Goal: Find specific page/section: Find specific page/section

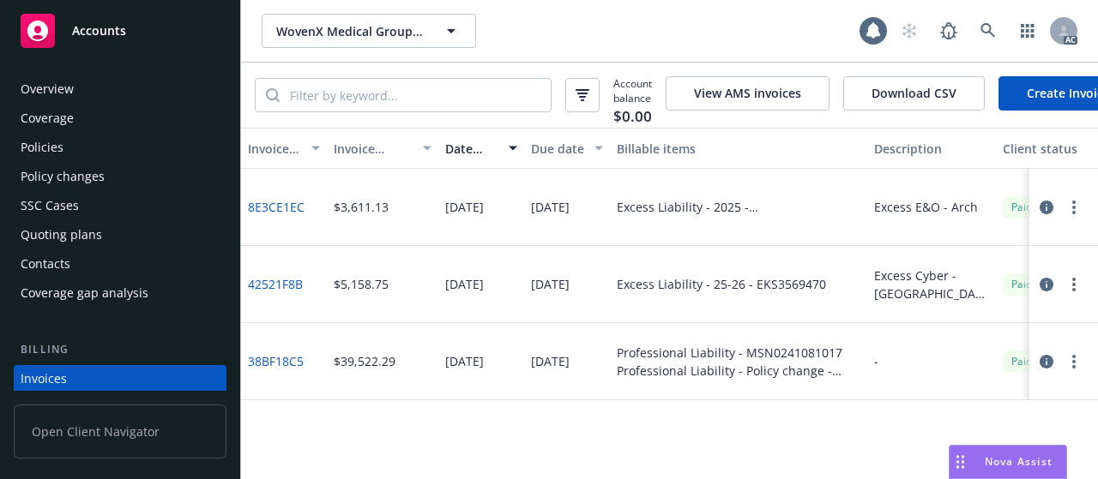
scroll to position [111, 0]
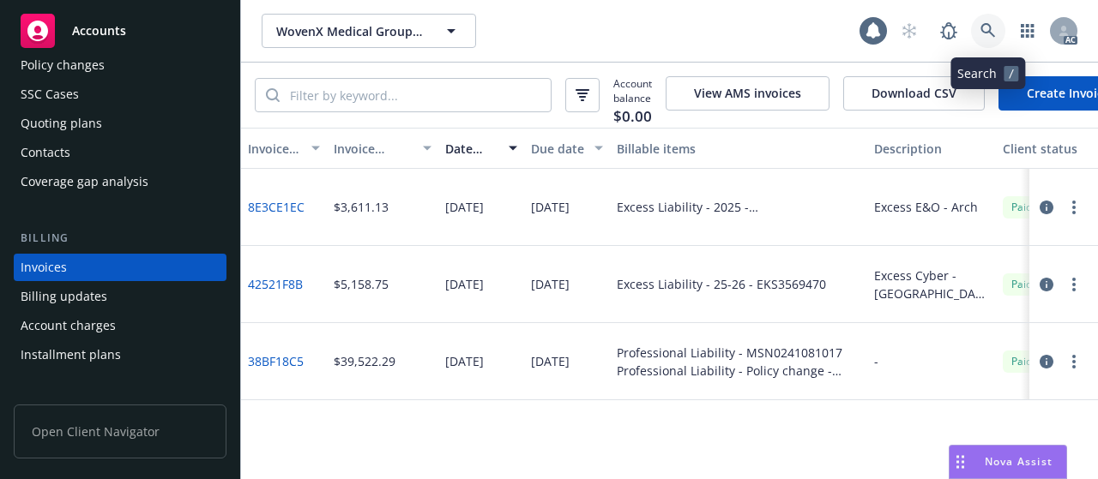
click at [990, 25] on icon at bounding box center [987, 30] width 15 height 15
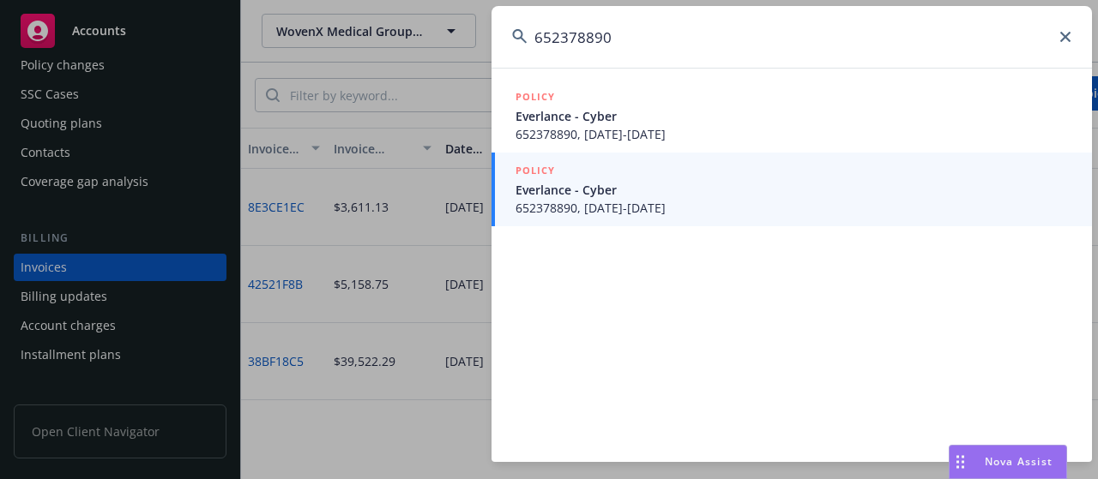
type input "652378890"
click at [629, 200] on span "652378890, [DATE]-[DATE]" at bounding box center [793, 208] width 556 height 18
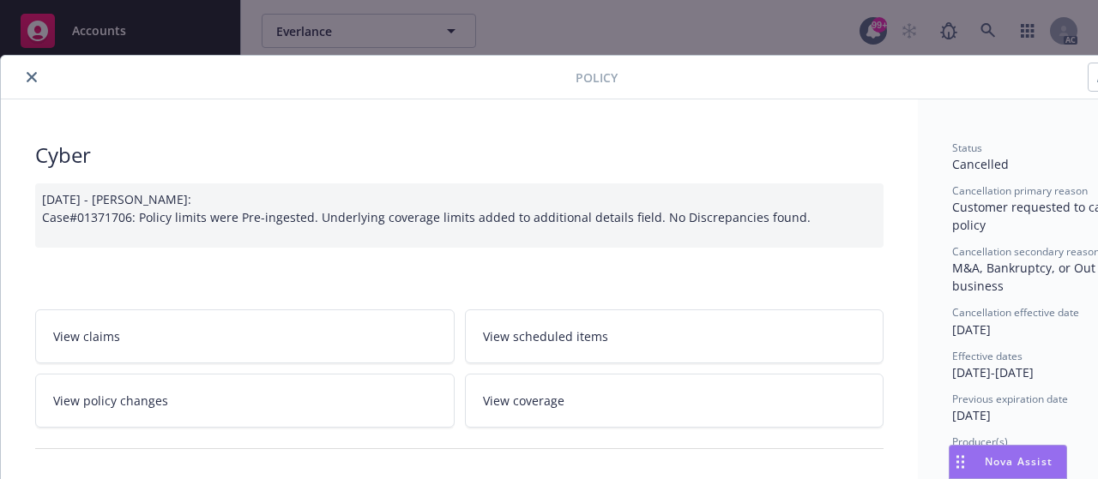
click at [30, 73] on icon "close" at bounding box center [32, 77] width 10 height 10
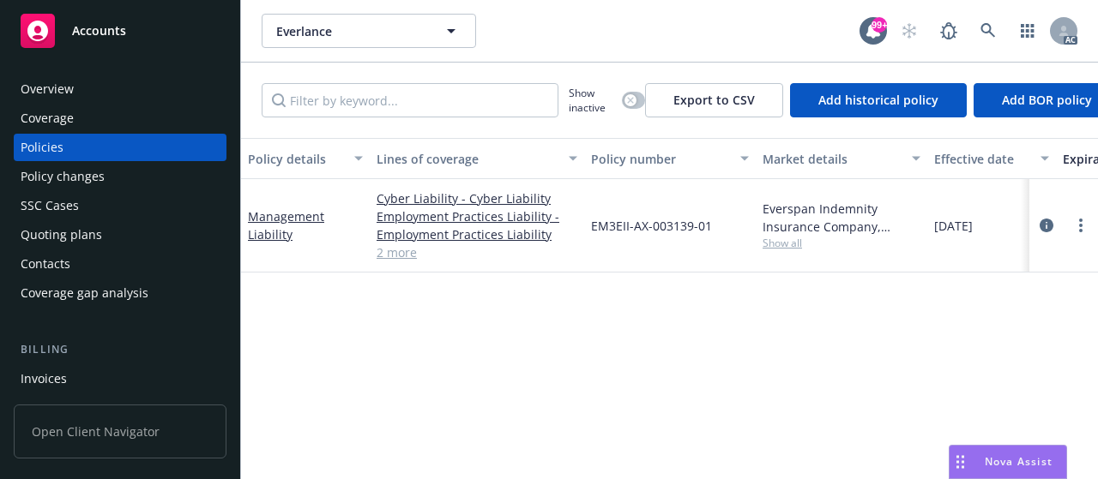
click at [43, 379] on div "Invoices" at bounding box center [44, 378] width 46 height 27
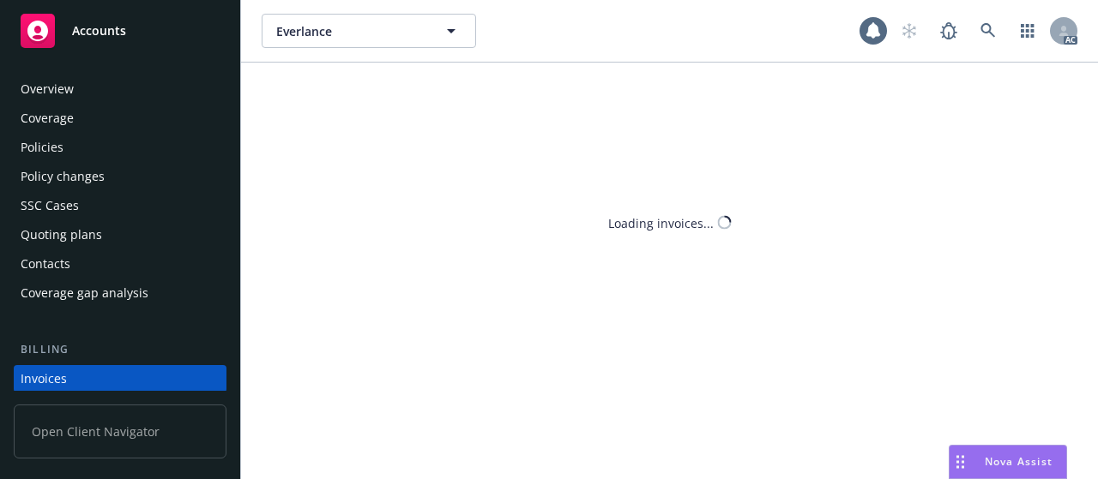
scroll to position [111, 0]
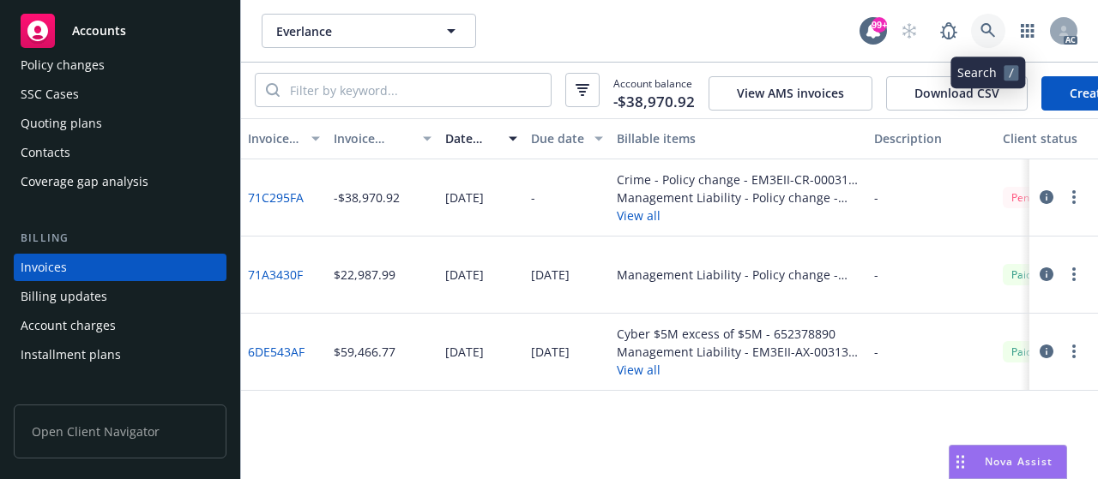
click at [990, 31] on icon at bounding box center [987, 30] width 15 height 15
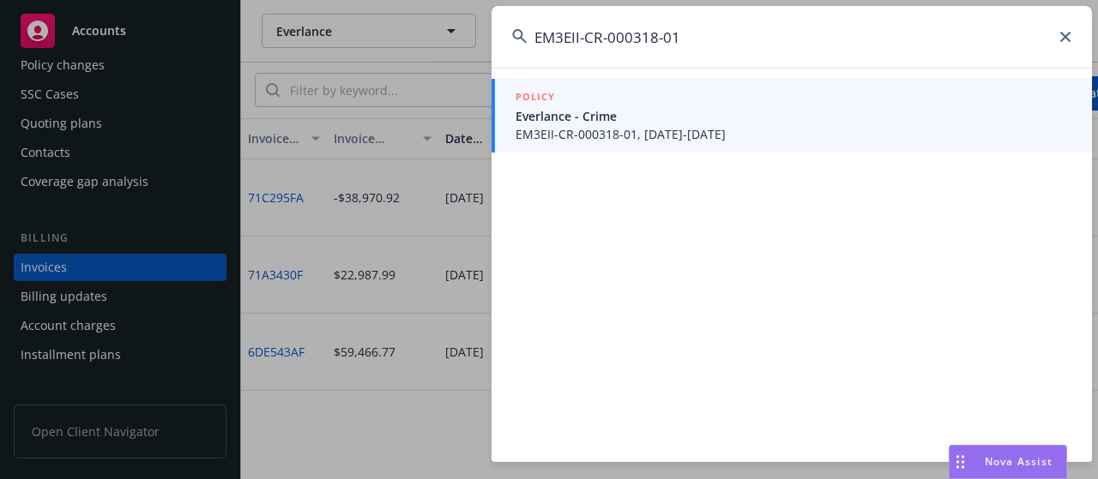
type input "EM3EII-CR-000318-01"
click at [690, 130] on span "EM3EII-CR-000318-01, [DATE]-[DATE]" at bounding box center [793, 134] width 556 height 18
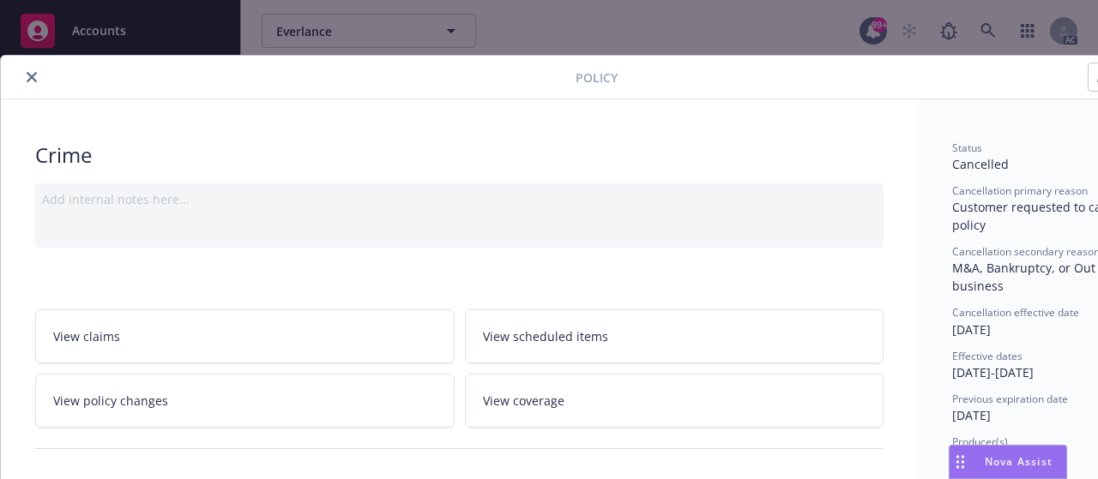
click at [27, 78] on icon "close" at bounding box center [32, 77] width 10 height 10
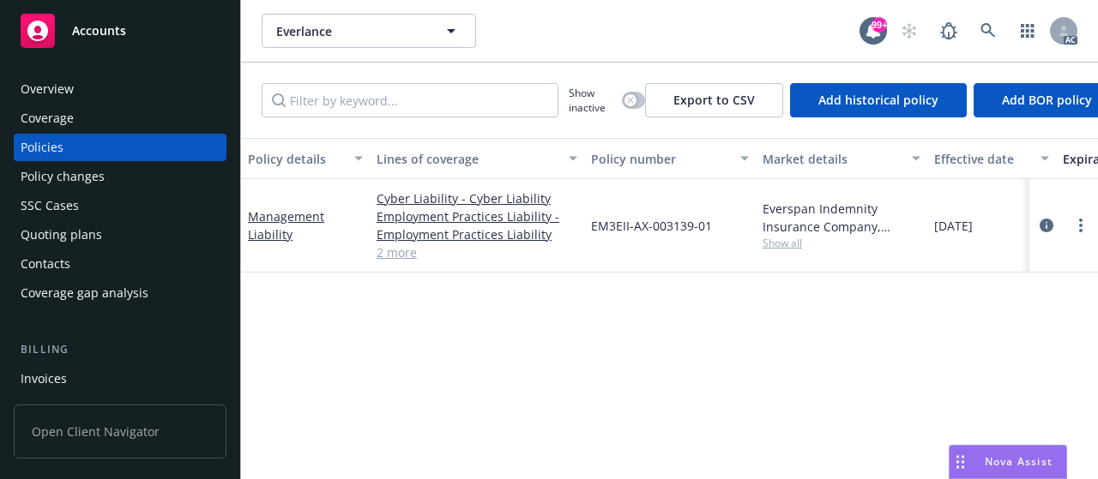
click at [31, 378] on div "Invoices" at bounding box center [44, 378] width 46 height 27
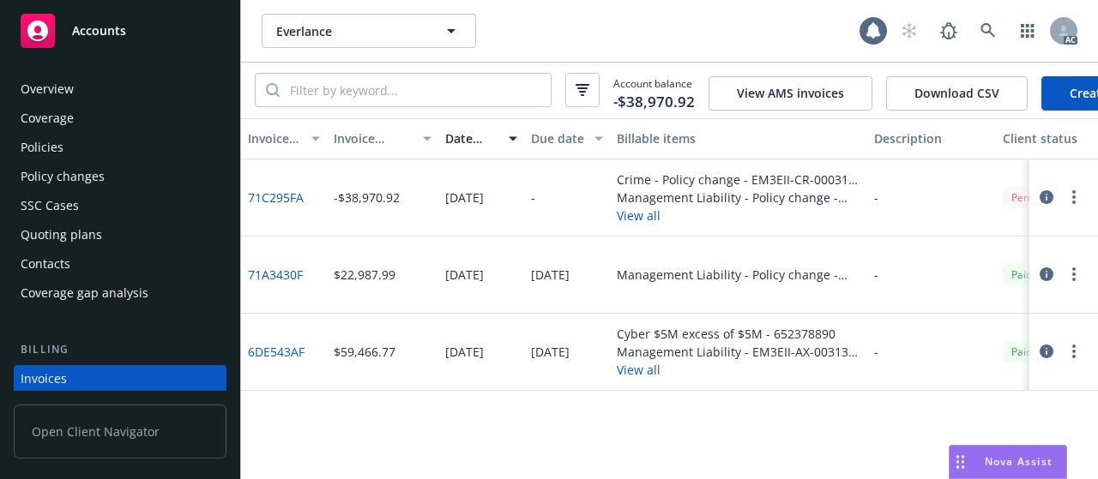
scroll to position [111, 0]
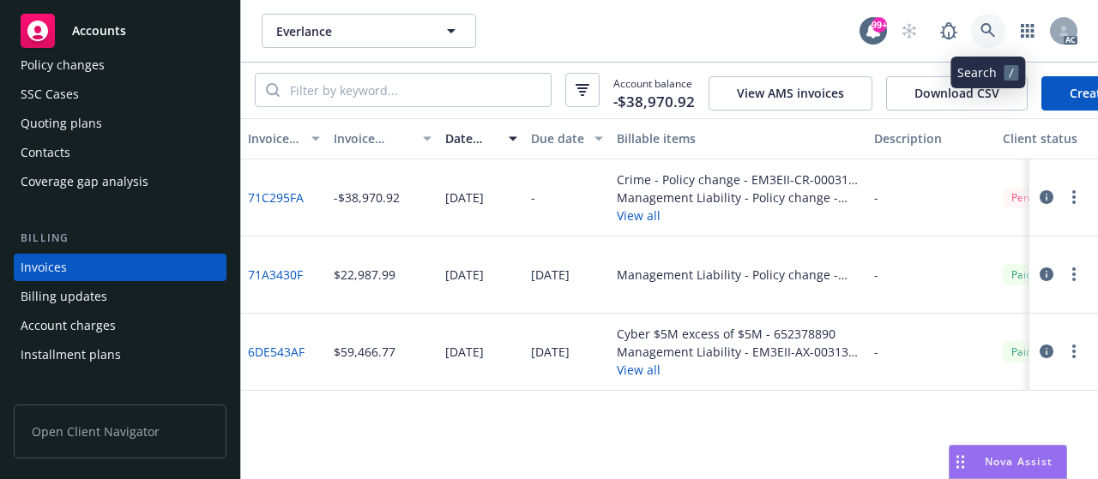
click at [996, 33] on link at bounding box center [988, 31] width 34 height 34
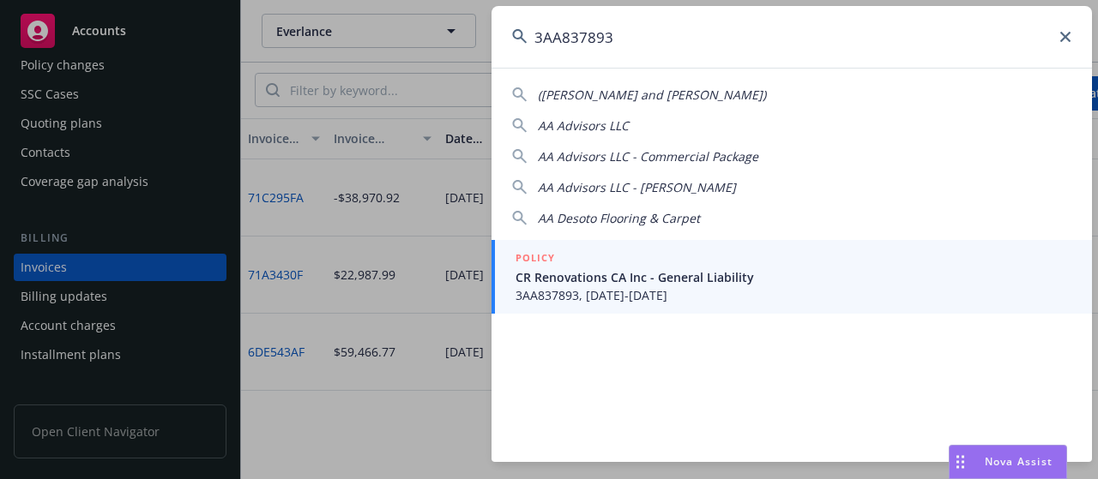
type input "3AA837893"
click at [674, 278] on span "CR Renovations CA Inc - General Liability" at bounding box center [793, 277] width 556 height 18
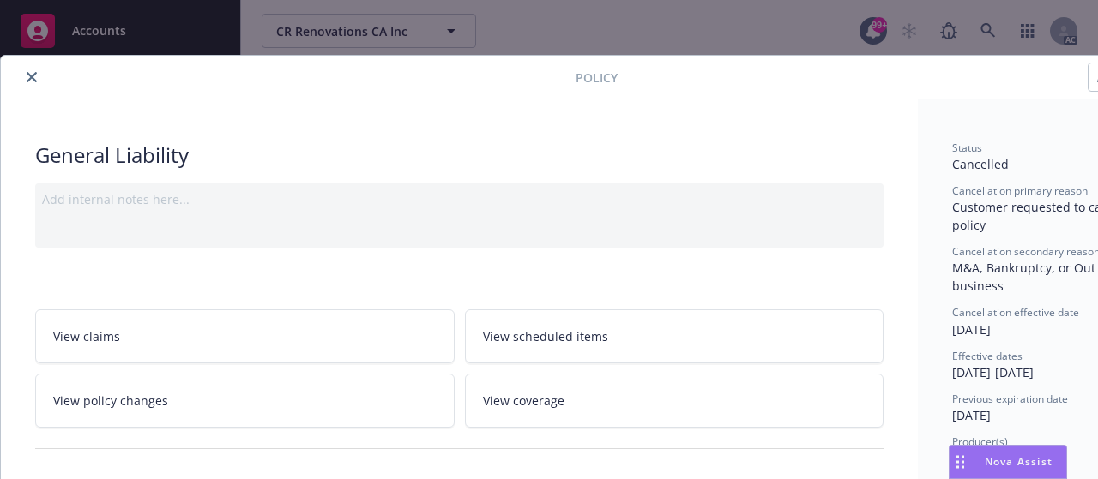
click at [30, 68] on button "close" at bounding box center [31, 77] width 21 height 21
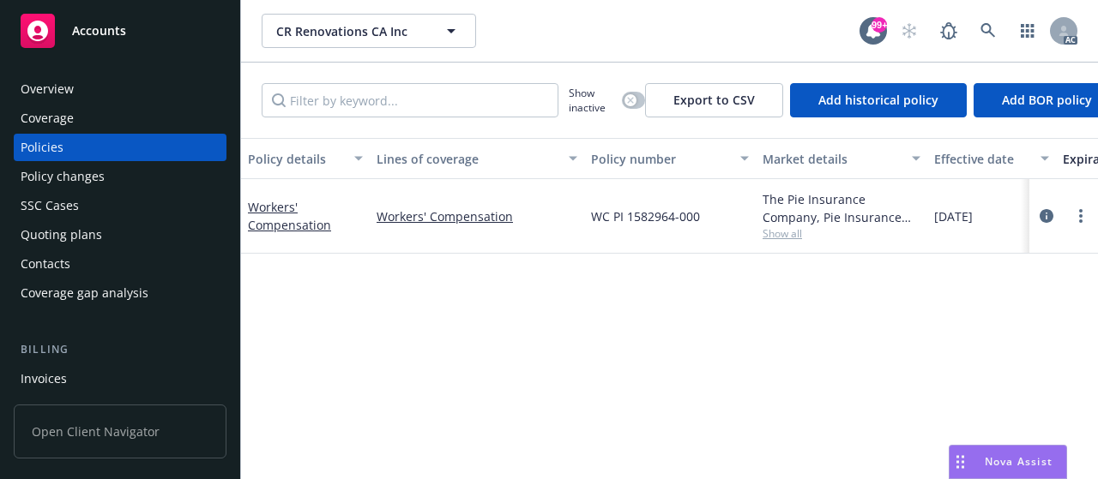
click at [44, 384] on div "Invoices" at bounding box center [44, 378] width 46 height 27
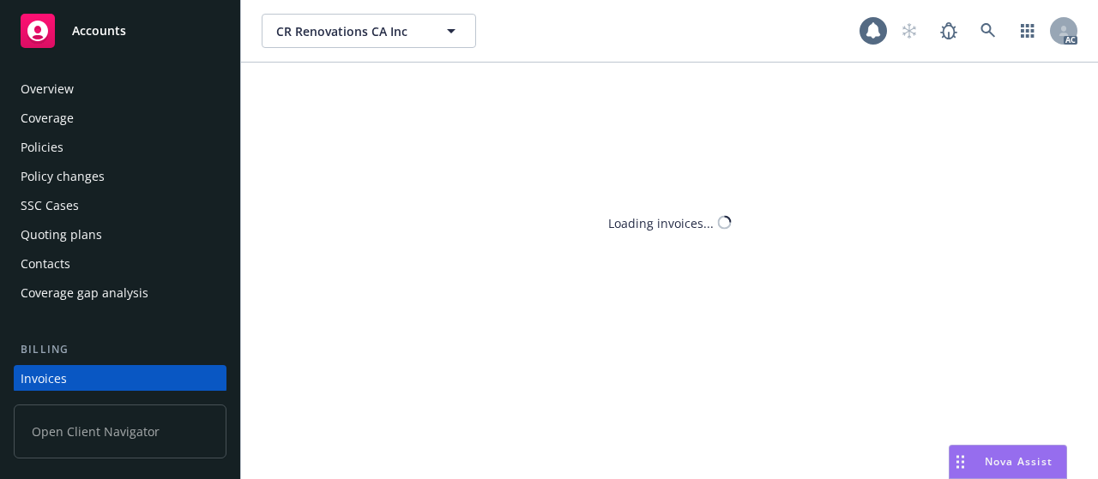
scroll to position [111, 0]
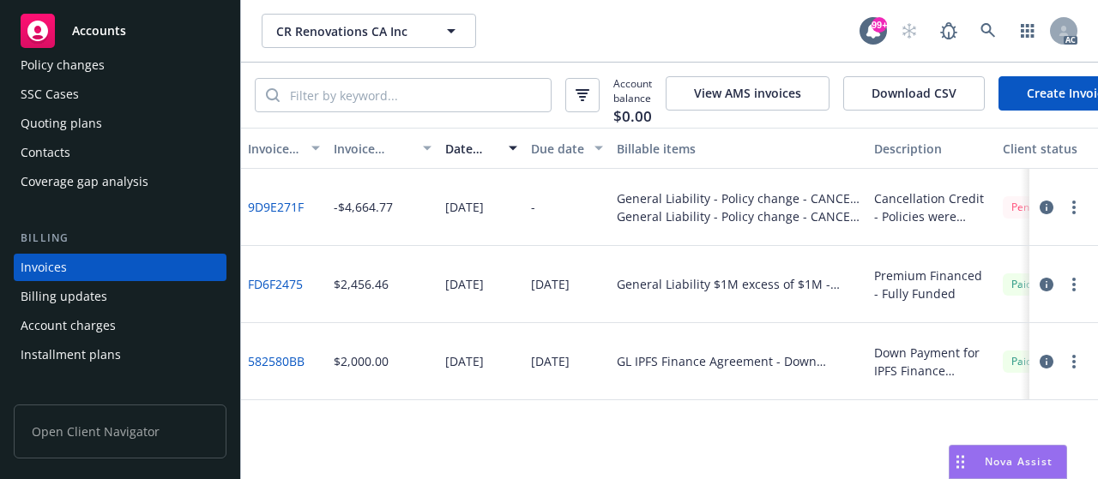
click at [430, 433] on div "Invoice ID Invoice amount Date issued Due date Billable items Description Clien…" at bounding box center [669, 304] width 857 height 352
